Goal: Task Accomplishment & Management: Manage account settings

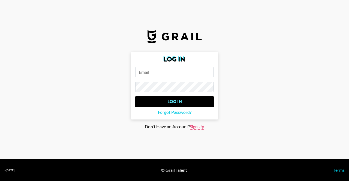
click at [195, 127] on span "Sign Up" at bounding box center [197, 127] width 14 height 6
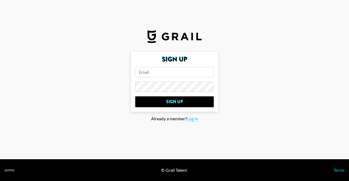
click at [158, 72] on input "email" at bounding box center [174, 72] width 79 height 10
click at [194, 119] on span "Log In" at bounding box center [192, 119] width 11 height 6
type input "Log In"
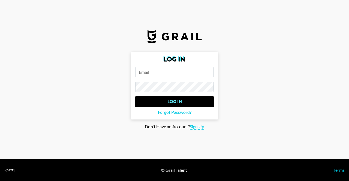
click at [160, 75] on input "email" at bounding box center [174, 72] width 79 height 10
paste input "[PERSON_NAME][EMAIL_ADDRESS]"
type input "[PERSON_NAME][EMAIL_ADDRESS]"
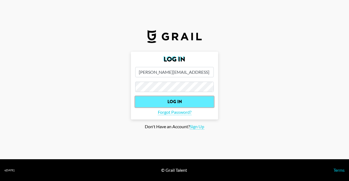
click at [177, 98] on input "Log In" at bounding box center [174, 102] width 79 height 11
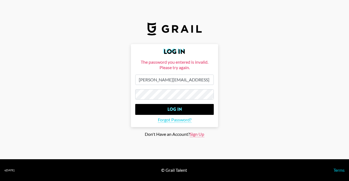
click at [201, 135] on span "Sign Up" at bounding box center [197, 135] width 14 height 6
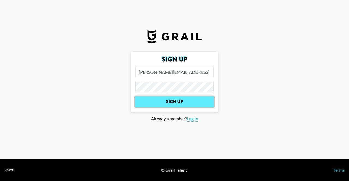
click at [176, 101] on input "Sign Up" at bounding box center [174, 102] width 79 height 11
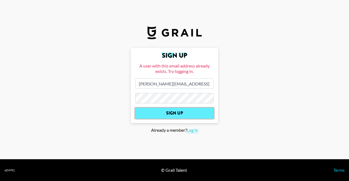
click at [177, 114] on input "Sign Up" at bounding box center [174, 113] width 79 height 11
click at [176, 111] on input "Sign Up" at bounding box center [174, 113] width 79 height 11
click at [174, 111] on input "Sign Up" at bounding box center [174, 113] width 79 height 11
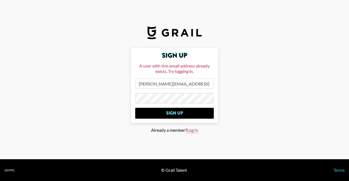
click at [194, 130] on span "Log In" at bounding box center [192, 131] width 11 height 6
type input "Log In"
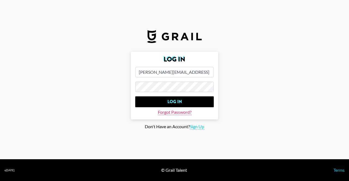
click at [182, 111] on span "Forgot Password?" at bounding box center [175, 113] width 34 height 6
click at [157, 71] on input "email" at bounding box center [174, 72] width 79 height 10
click at [181, 69] on input "email" at bounding box center [174, 72] width 79 height 10
paste input "[PERSON_NAME][EMAIL_ADDRESS]"
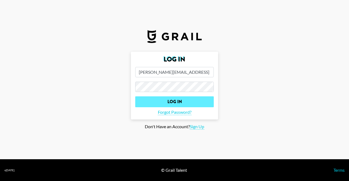
type input "[PERSON_NAME][EMAIL_ADDRESS]"
click at [187, 101] on input "Log In" at bounding box center [174, 102] width 79 height 11
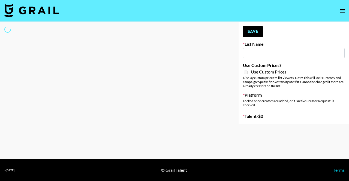
click at [166, 64] on div at bounding box center [115, 73] width 230 height 103
click at [255, 53] on input at bounding box center [294, 53] width 102 height 10
type input "FaceApp"
checkbox input "true"
select select "Brand"
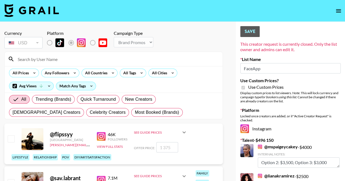
click at [188, 39] on div "Currency USD USD ​ Platform Campaign Type Choose Type... Song Promos Brand Prom…" at bounding box center [113, 40] width 219 height 19
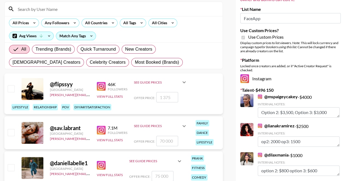
scroll to position [82, 0]
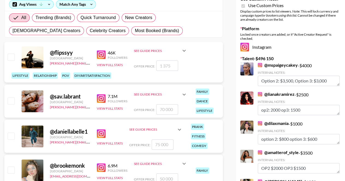
click at [290, 65] on link "@ mspaigeycakey" at bounding box center [278, 65] width 40 height 5
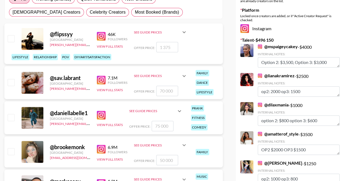
scroll to position [109, 0]
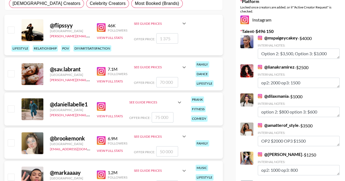
click at [281, 67] on link "@ lianakramirez" at bounding box center [276, 66] width 37 height 5
click at [284, 94] on link "@ dilaxmania" at bounding box center [273, 96] width 31 height 5
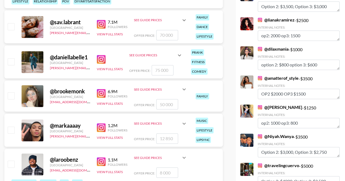
scroll to position [164, 0]
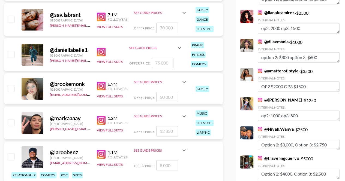
click at [280, 70] on link "@ amatterof_style" at bounding box center [278, 70] width 41 height 5
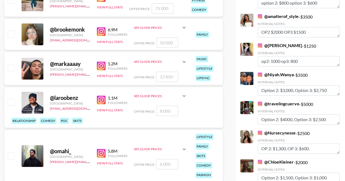
click at [277, 46] on link "@ Giadaryann" at bounding box center [280, 45] width 44 height 5
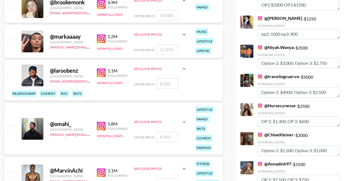
click at [276, 46] on link "@ Niyah.Wanya" at bounding box center [276, 47] width 36 height 5
